Goal: Transaction & Acquisition: Purchase product/service

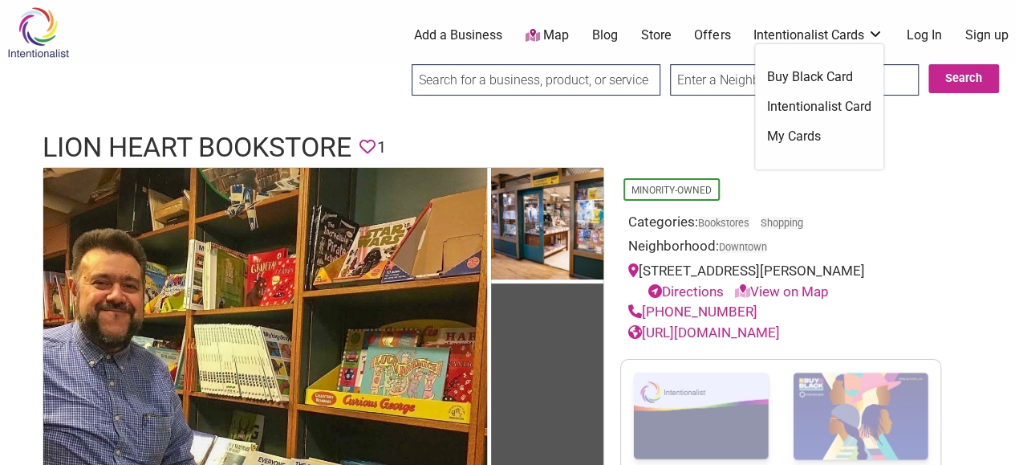
click at [820, 81] on link "Buy Black Card" at bounding box center [819, 77] width 104 height 18
click at [723, 33] on link "Offers" at bounding box center [712, 35] width 36 height 18
click at [660, 41] on link "Store" at bounding box center [655, 35] width 30 height 18
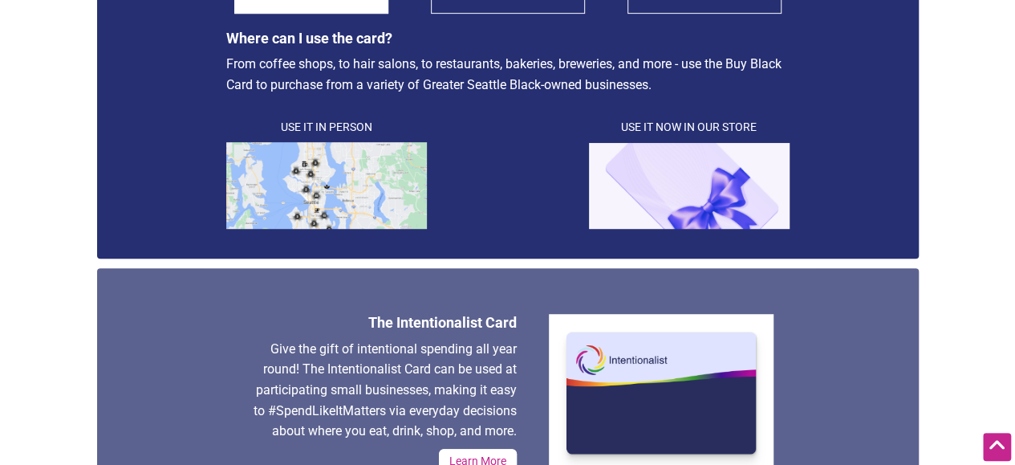
scroll to position [813, 0]
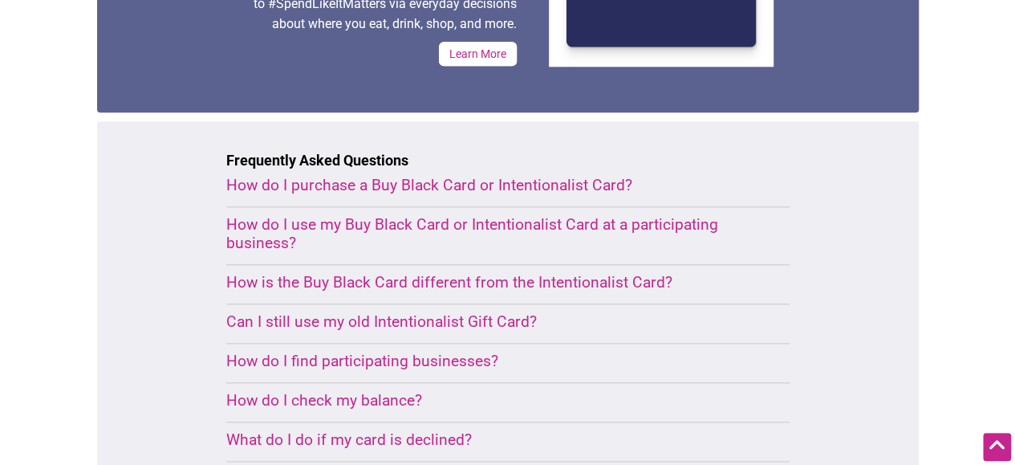
click at [371, 286] on div "How is the Buy Black Card different from the Intentionalist Card?" at bounding box center [488, 282] width 525 height 18
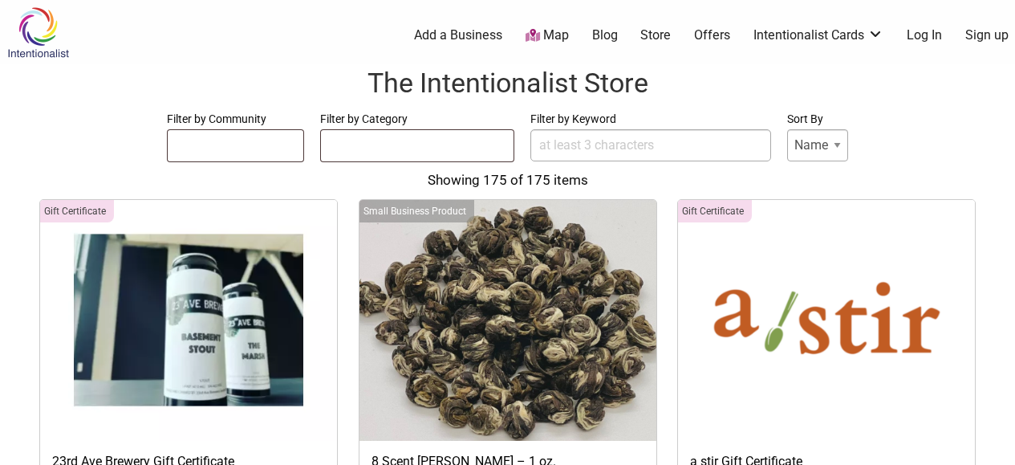
select select
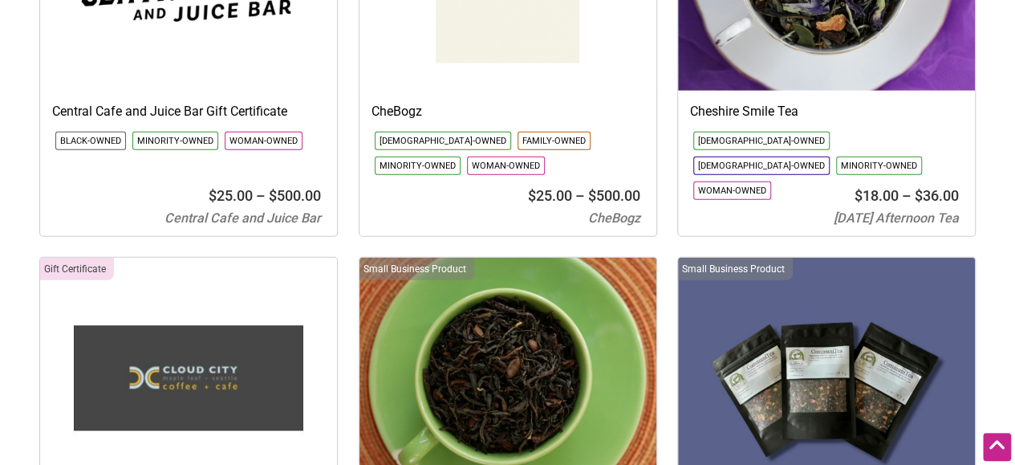
scroll to position [5285, 0]
